Goal: Information Seeking & Learning: Find specific fact

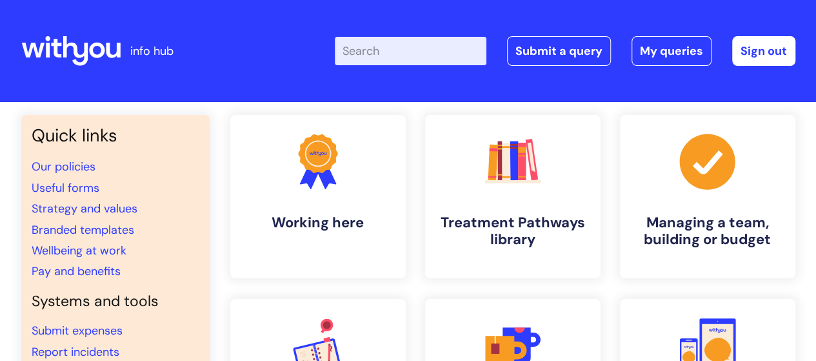
click at [393, 49] on input "Enter your search term here..." at bounding box center [411, 51] width 152 height 28
type input "wifi"
click button "Search" at bounding box center [0, 0] width 0 height 0
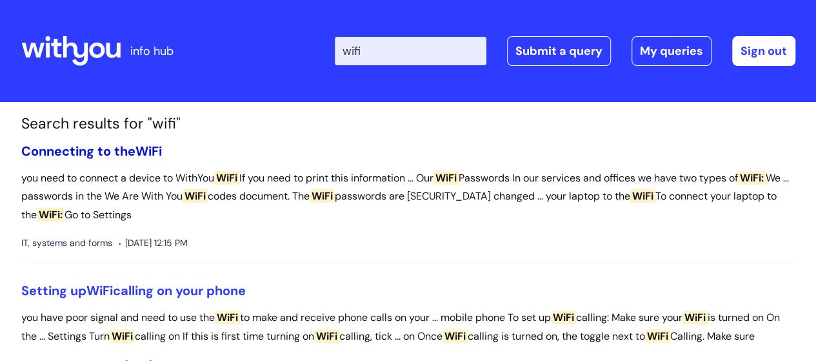
click at [115, 145] on link "Connecting to the WiFi" at bounding box center [91, 151] width 141 height 17
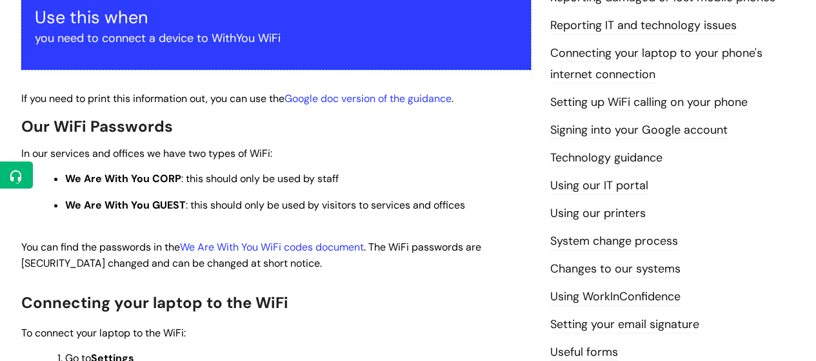
scroll to position [284, 0]
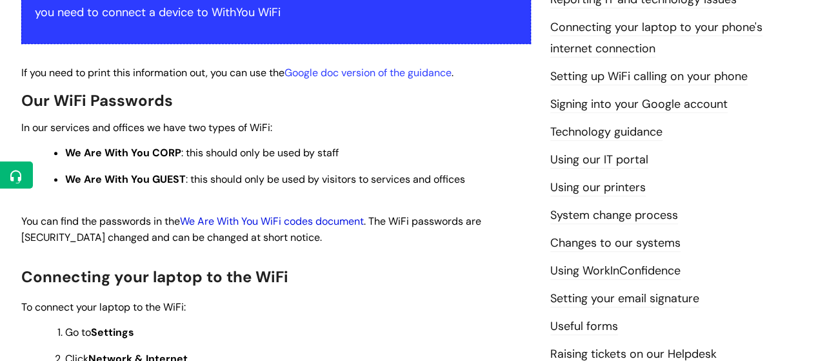
click at [264, 223] on link "We Are With You WiFi codes document" at bounding box center [272, 221] width 184 height 14
